Goal: Task Accomplishment & Management: Manage account settings

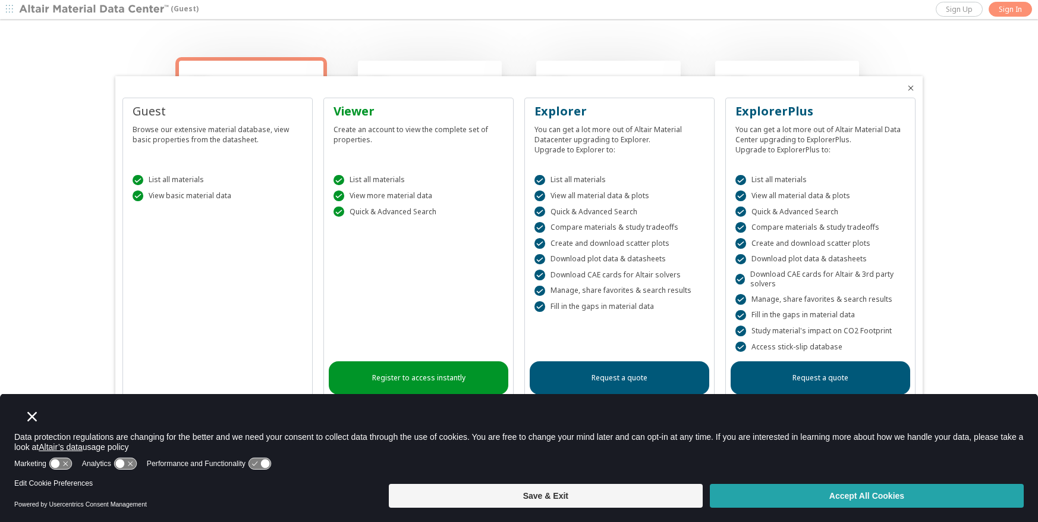
click at [831, 498] on button "Accept All Cookies" at bounding box center [867, 496] width 314 height 24
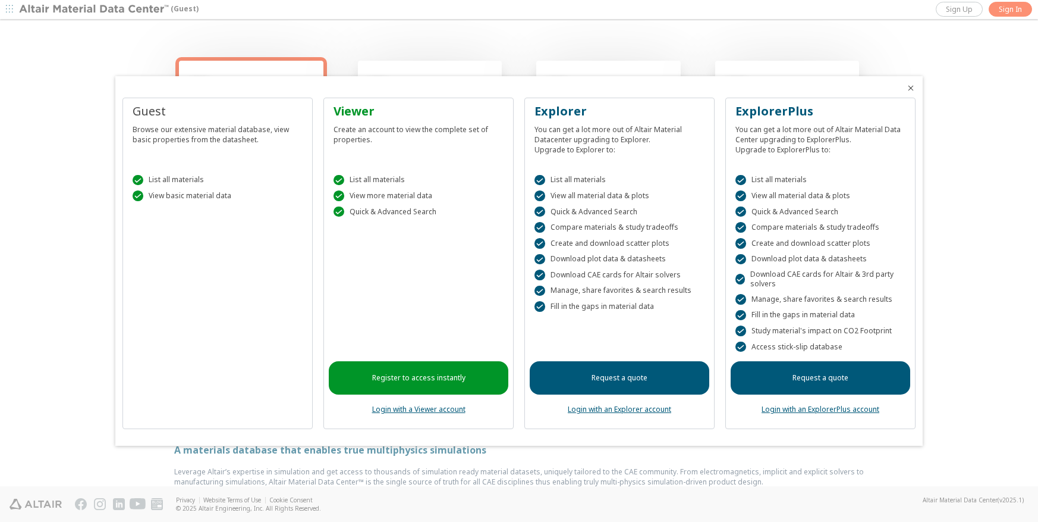
click at [586, 409] on link "Login with an Explorer account" at bounding box center [619, 409] width 103 height 10
